Goal: Download file/media

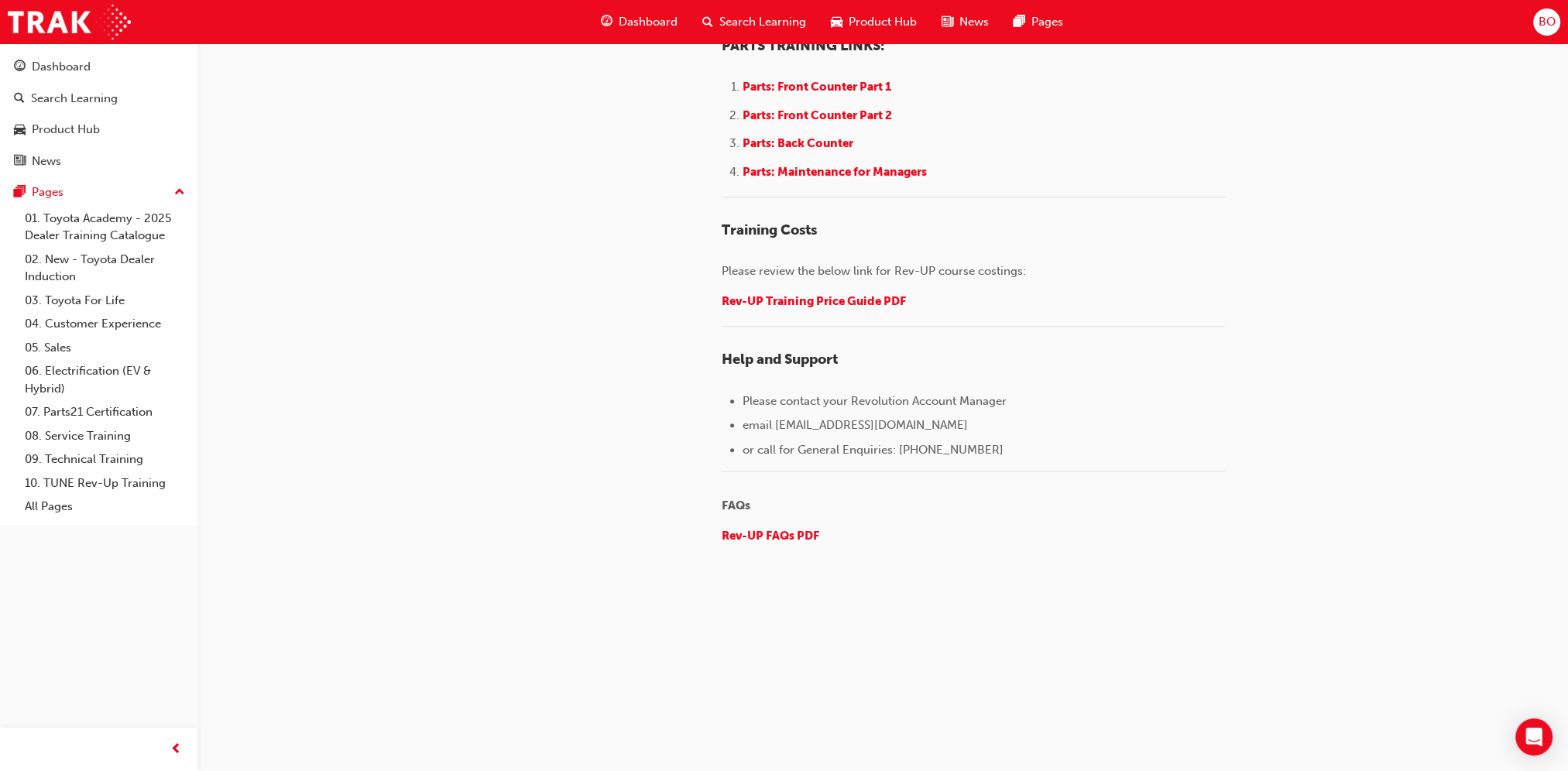
scroll to position [2318, 0]
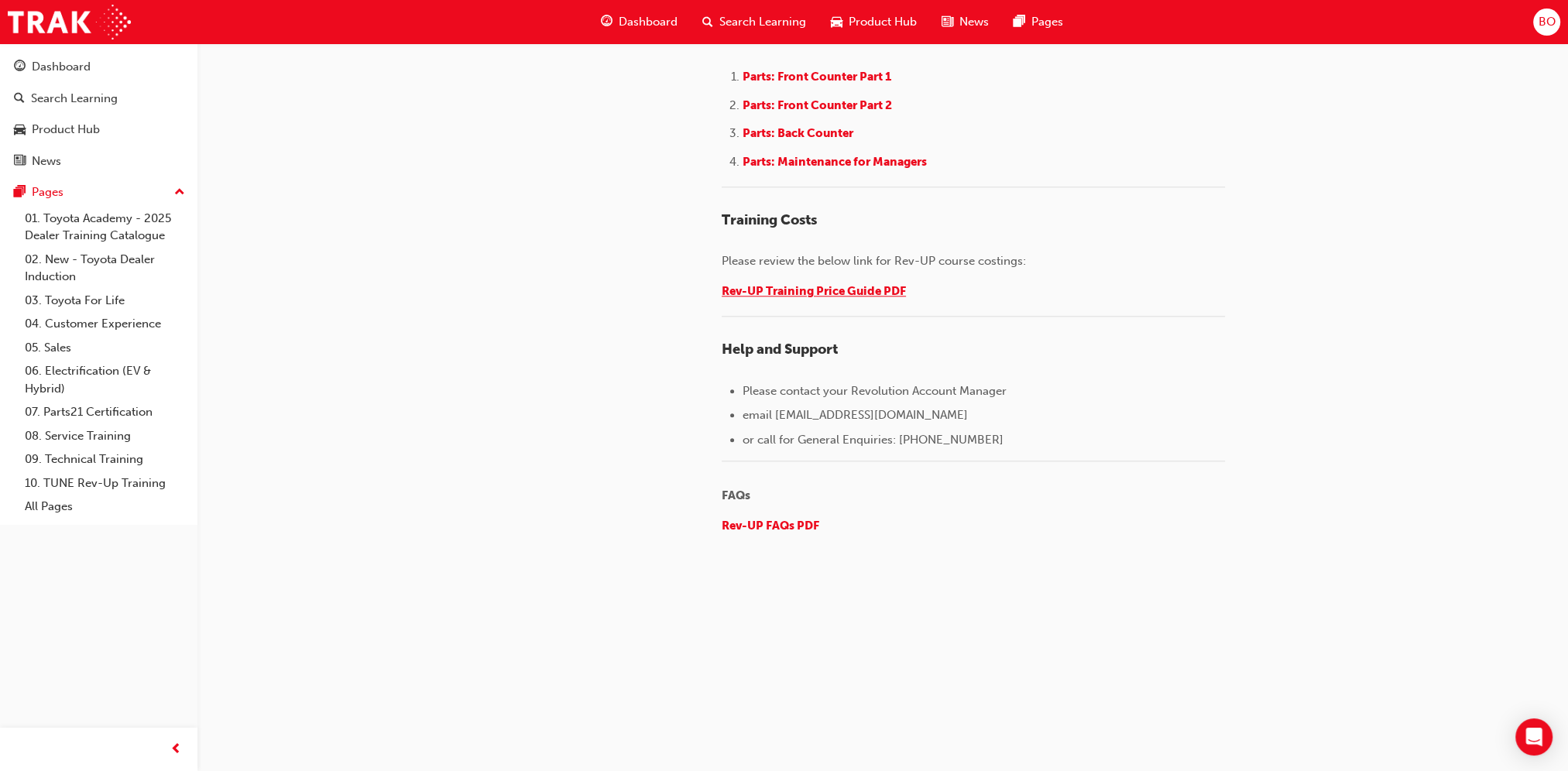
click at [824, 284] on span "Rev-UP Training Price Guide PDF" at bounding box center [814, 291] width 184 height 14
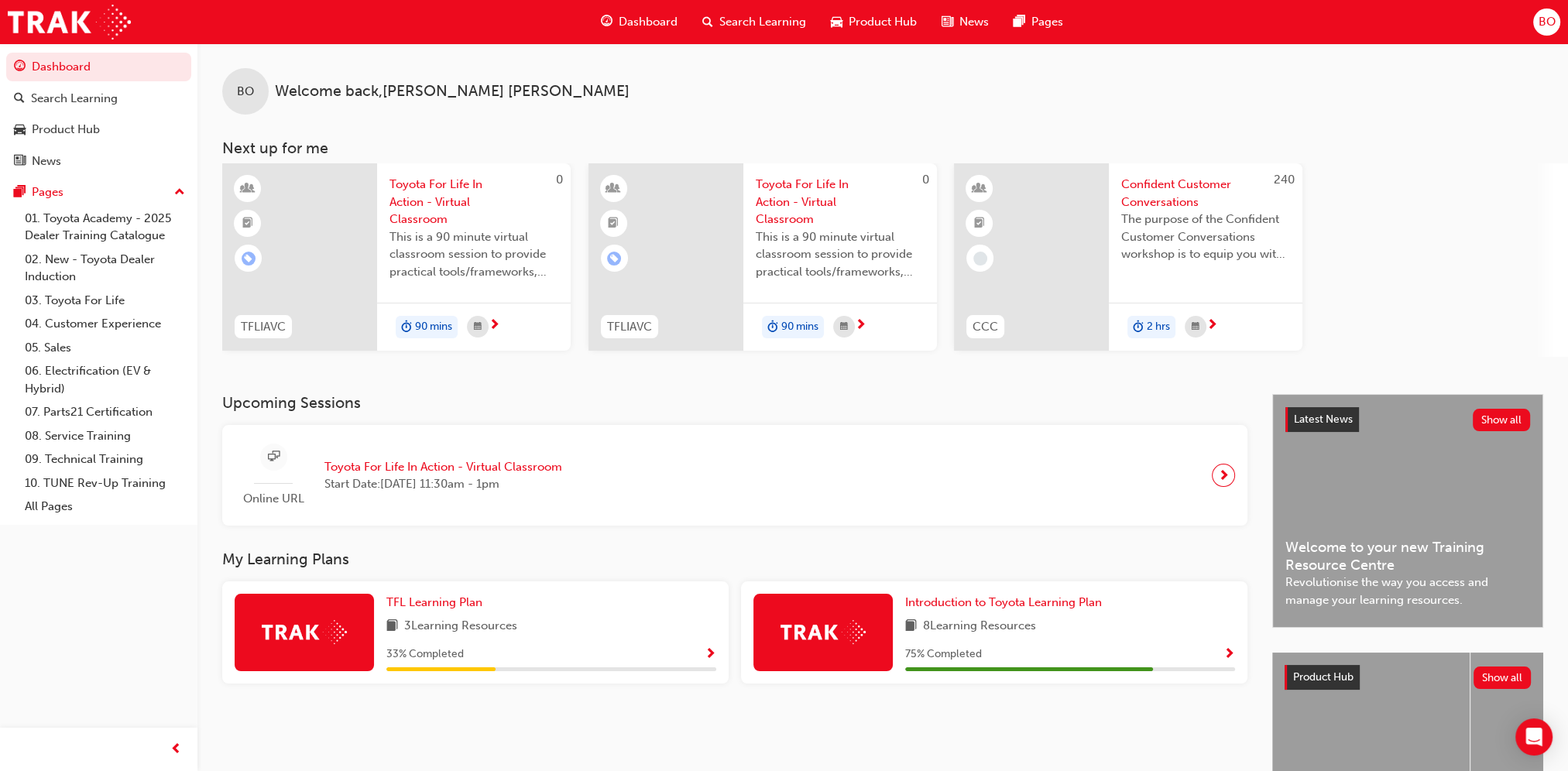
click at [1229, 655] on span "Show Progress" at bounding box center [1229, 655] width 12 height 14
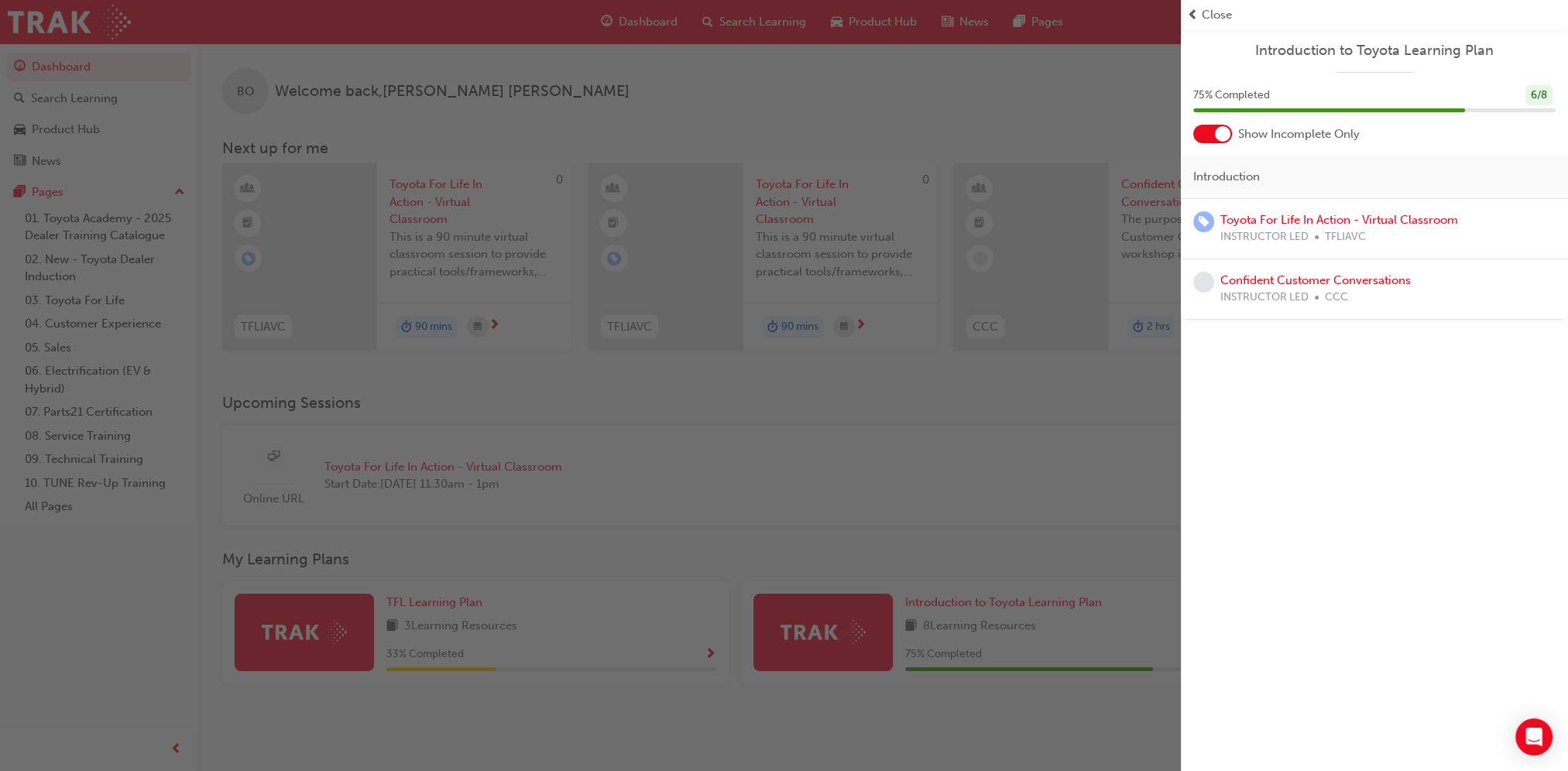
click at [1052, 389] on div "button" at bounding box center [591, 385] width 1181 height 771
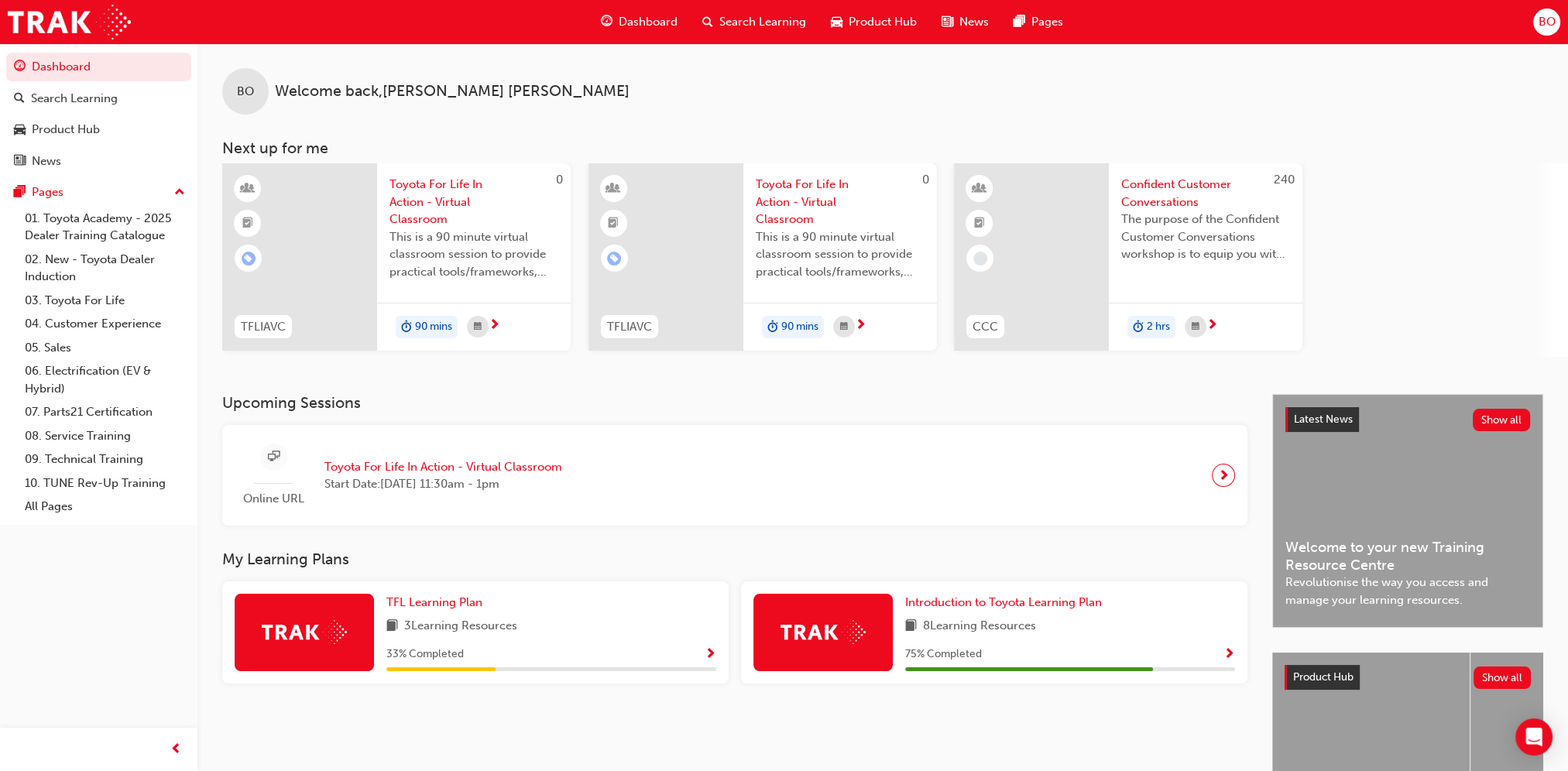
click at [703, 657] on div "33 % Completed" at bounding box center [552, 655] width 330 height 20
click at [716, 654] on div "TFL Learning Plan 3 Learning Resources 33 % Completed" at bounding box center [476, 633] width 506 height 102
click at [713, 651] on span "Show Progress" at bounding box center [710, 655] width 12 height 14
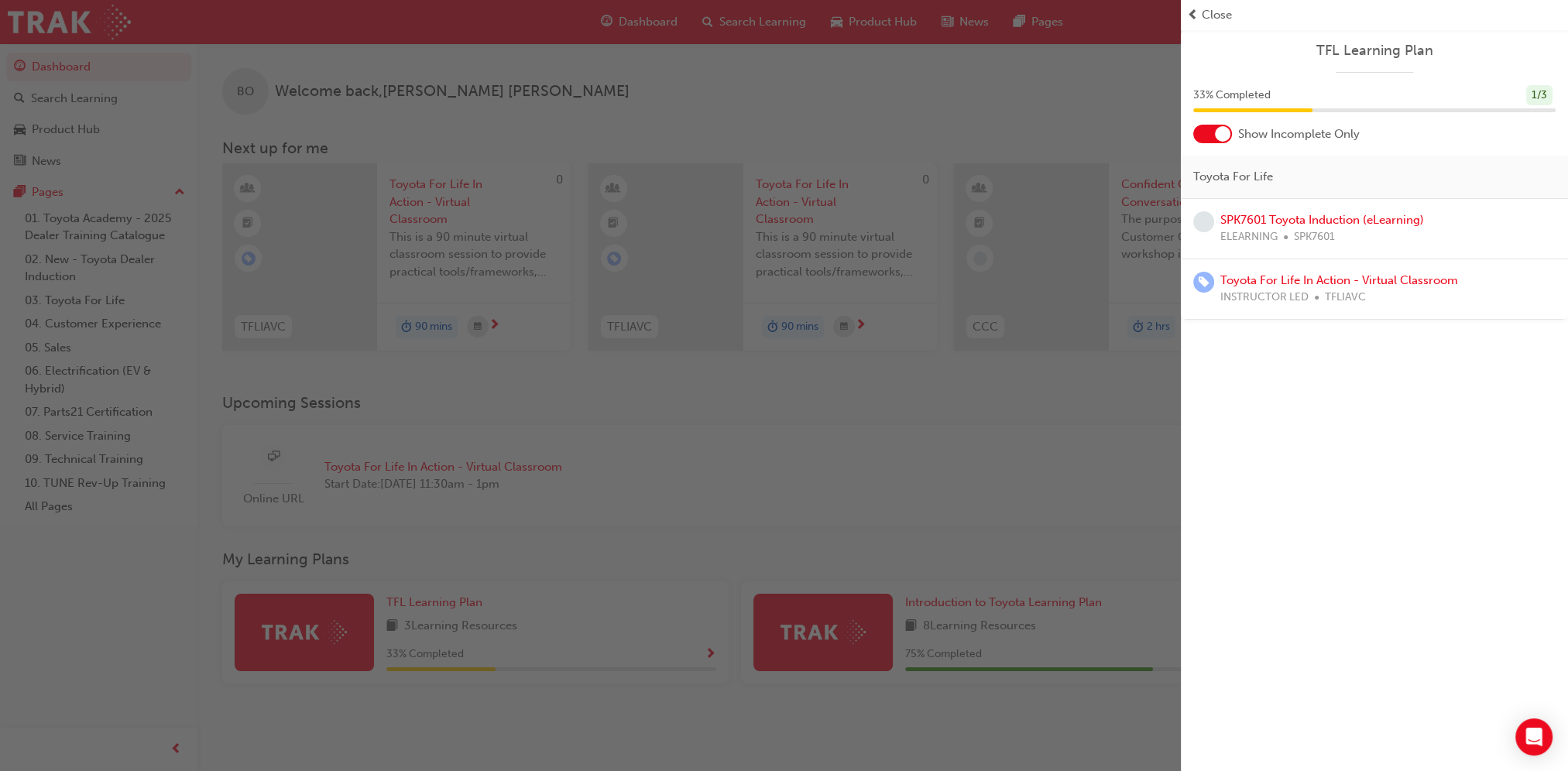
click at [796, 377] on div "button" at bounding box center [591, 385] width 1181 height 771
